Goal: Information Seeking & Learning: Learn about a topic

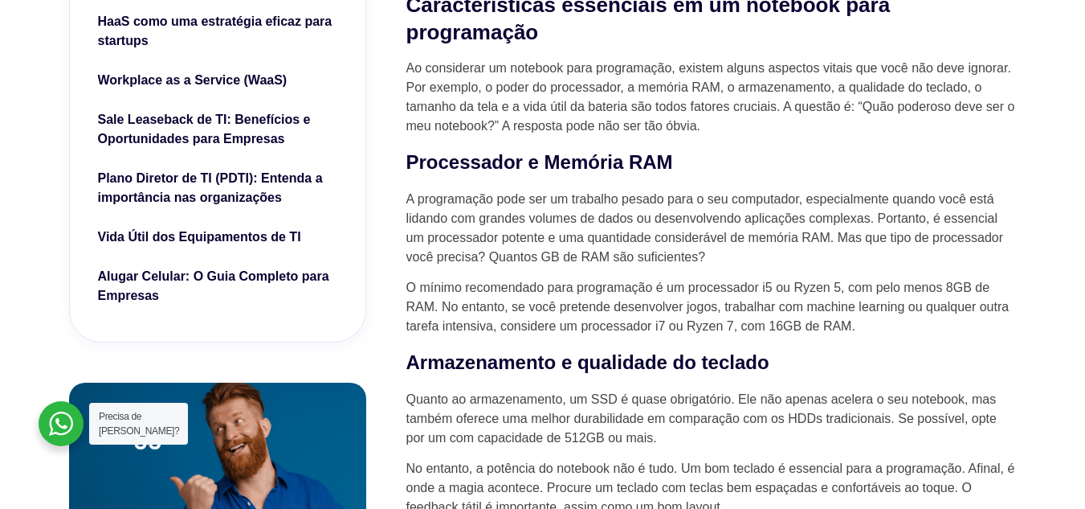
scroll to position [643, 0]
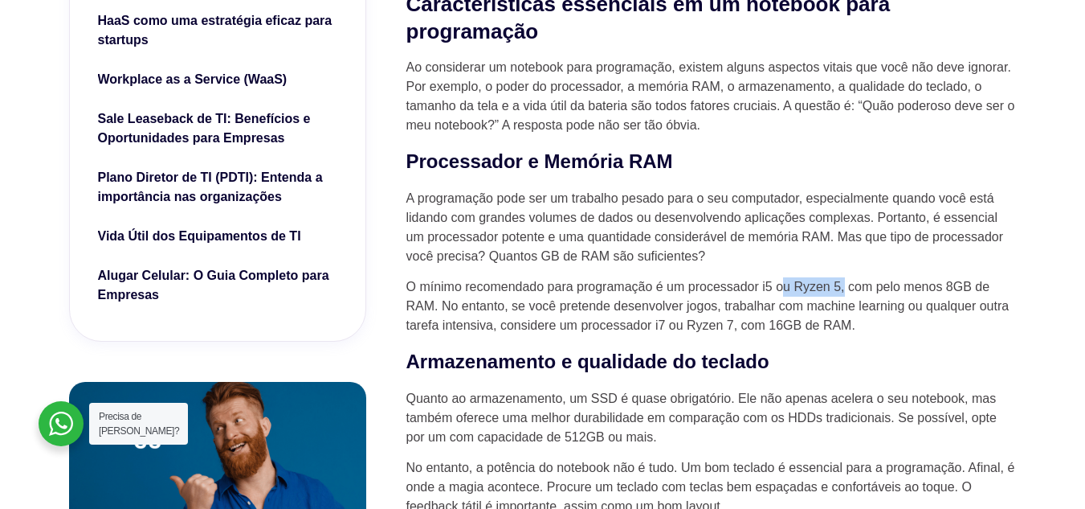
drag, startPoint x: 787, startPoint y: 288, endPoint x: 846, endPoint y: 293, distance: 59.7
click at [846, 293] on p "O mínimo recomendado para programação é um processador i5 ou Ryzen 5, com pelo …" at bounding box center [712, 306] width 611 height 58
drag, startPoint x: 762, startPoint y: 286, endPoint x: 844, endPoint y: 288, distance: 82.8
click at [844, 288] on p "O mínimo recomendado para programação é um processador i5 ou Ryzen 5, com pelo …" at bounding box center [712, 306] width 611 height 58
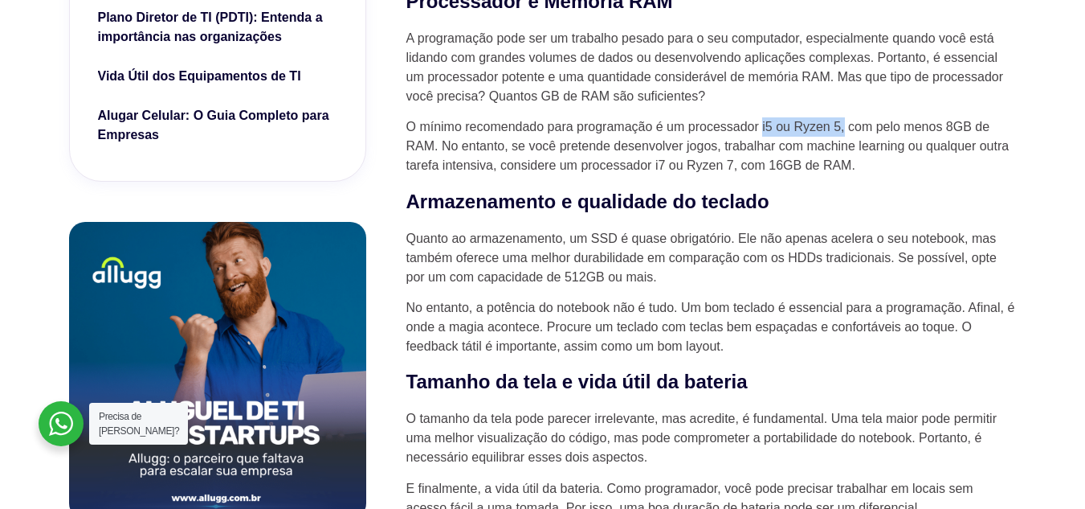
scroll to position [803, 0]
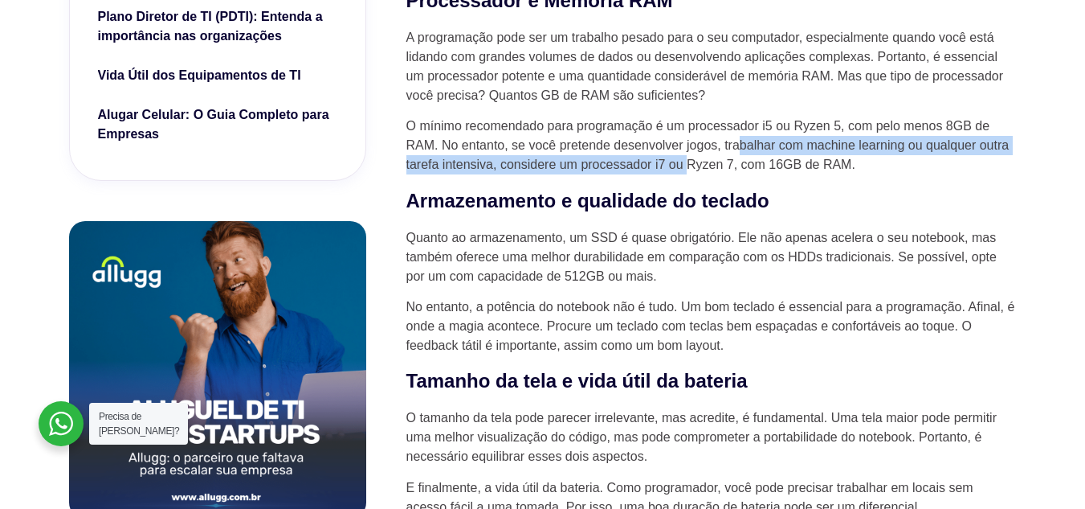
drag, startPoint x: 689, startPoint y: 165, endPoint x: 737, endPoint y: 159, distance: 47.7
click at [737, 159] on p "O mínimo recomendado para programação é um processador i5 ou Ryzen 5, com pelo …" at bounding box center [712, 145] width 611 height 58
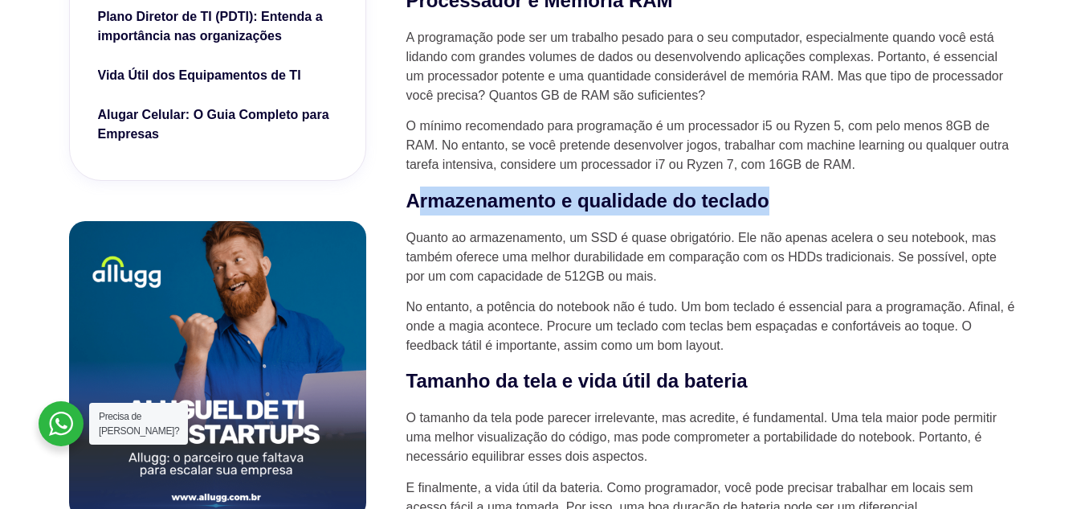
drag, startPoint x: 435, startPoint y: 210, endPoint x: 844, endPoint y: 210, distance: 409.7
click at [844, 210] on h3 "Armazenamento e qualidade do teclado" at bounding box center [712, 200] width 611 height 29
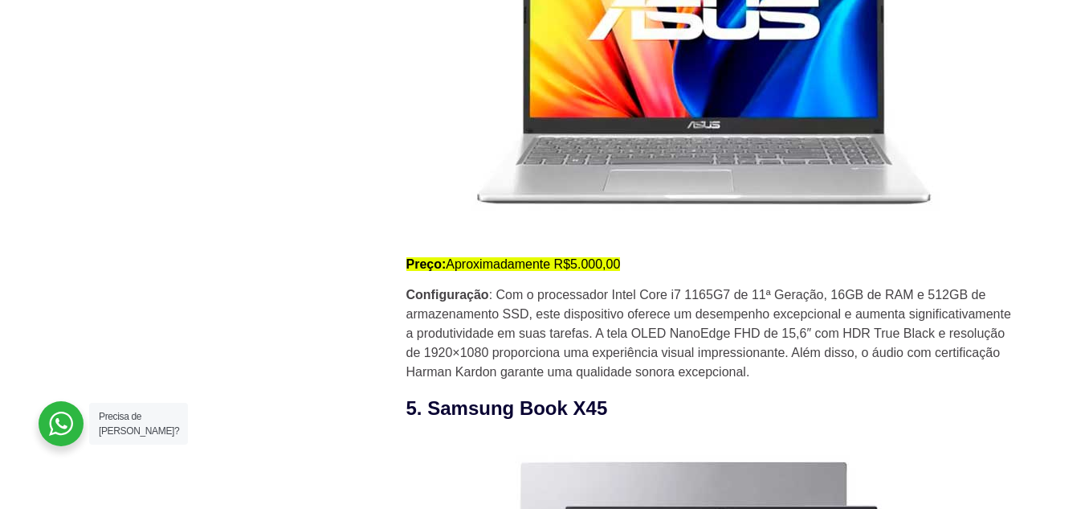
scroll to position [3937, 0]
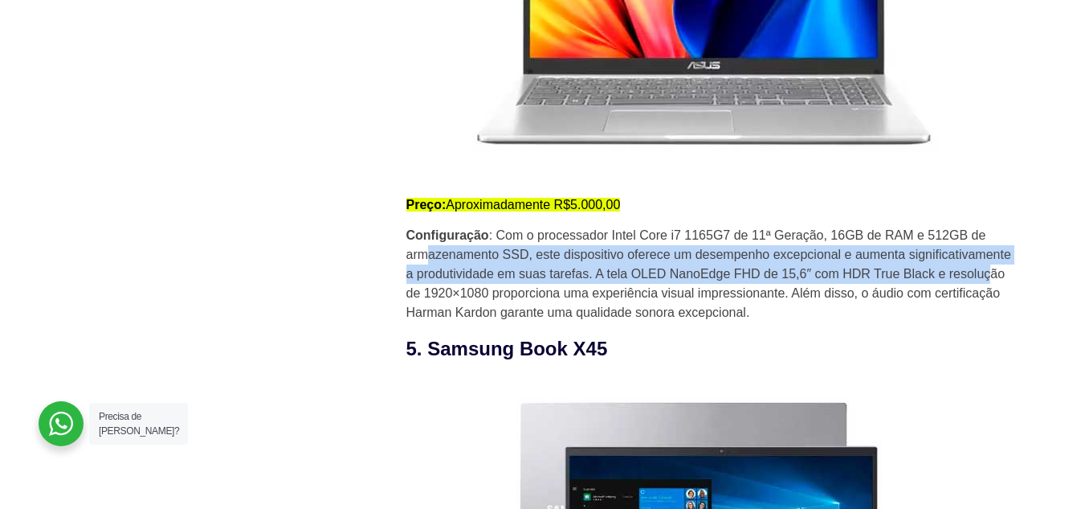
drag, startPoint x: 437, startPoint y: 261, endPoint x: 994, endPoint y: 272, distance: 556.9
click at [994, 272] on p "Configuração : Com o processador Intel Core i7 1165G7 de 11ª Geração, 16GB de R…" at bounding box center [712, 274] width 611 height 96
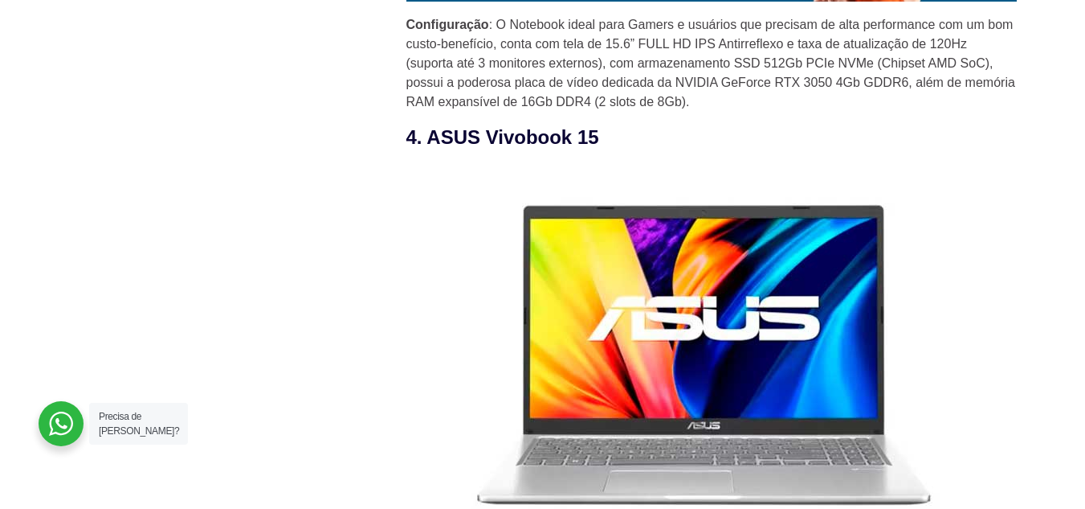
scroll to position [3535, 0]
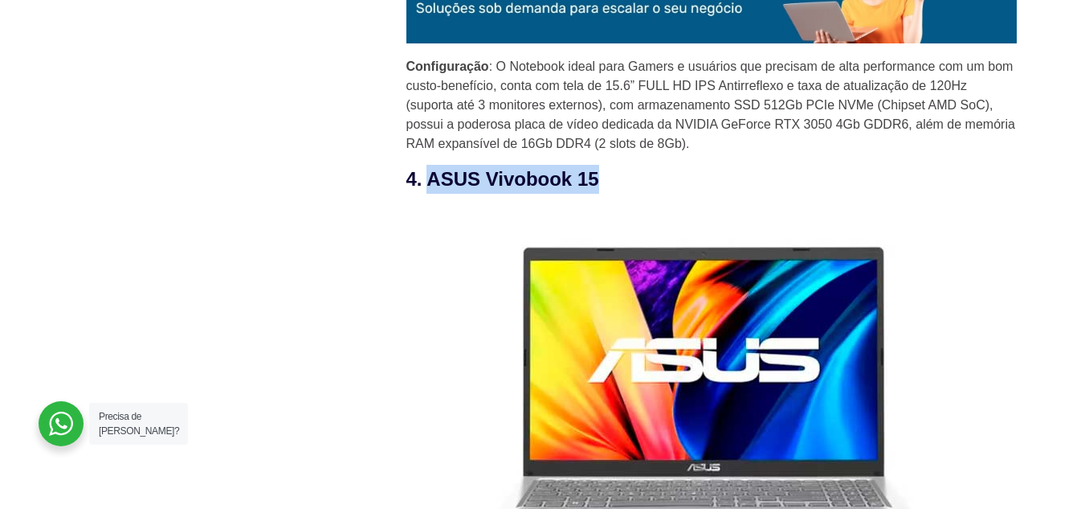
drag, startPoint x: 429, startPoint y: 184, endPoint x: 627, endPoint y: 192, distance: 198.6
click at [627, 192] on h3 "4. ASUS Vivobook 15" at bounding box center [712, 179] width 611 height 29
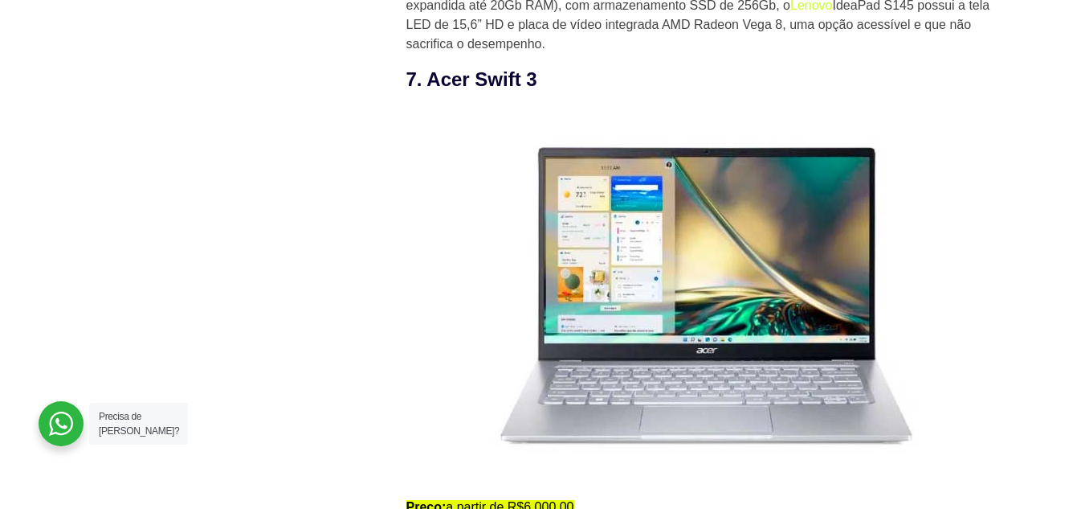
scroll to position [5302, 0]
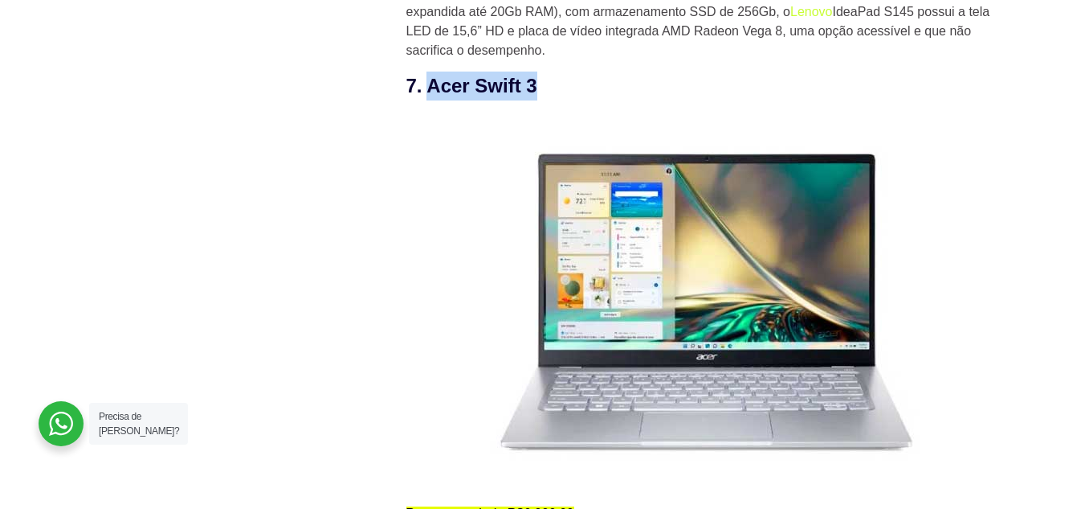
drag, startPoint x: 430, startPoint y: 86, endPoint x: 540, endPoint y: 93, distance: 110.3
click at [540, 93] on h3 "7. Acer Swift 3" at bounding box center [712, 86] width 611 height 29
